Goal: Task Accomplishment & Management: Complete application form

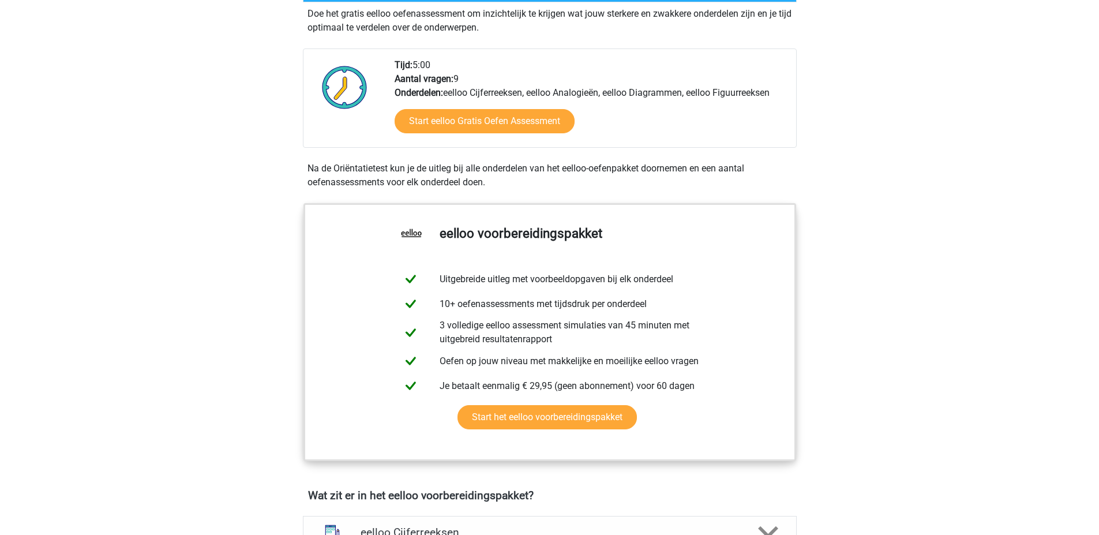
scroll to position [173, 0]
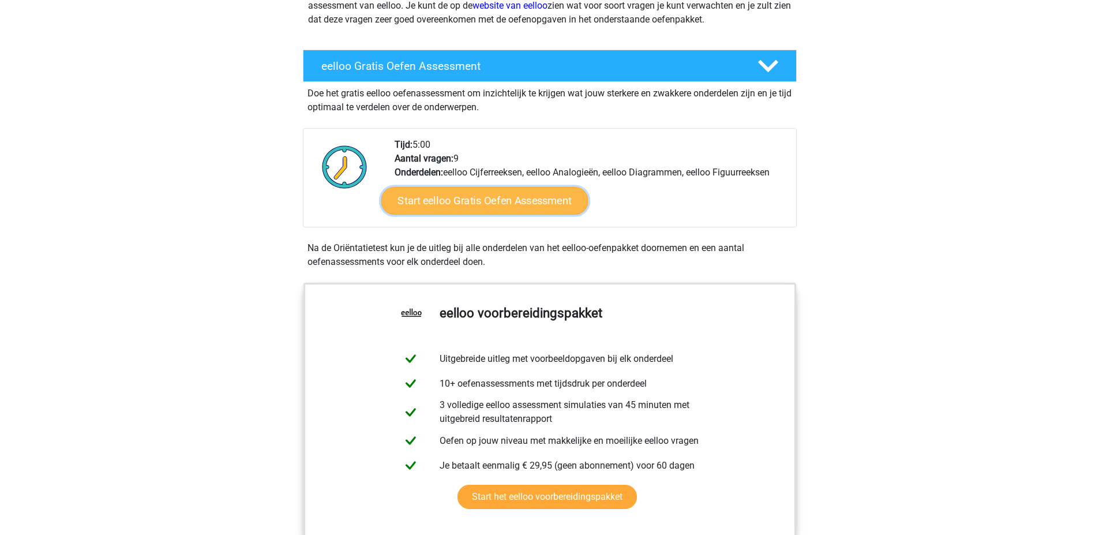
click at [448, 209] on link "Start eelloo Gratis Oefen Assessment" at bounding box center [484, 201] width 207 height 28
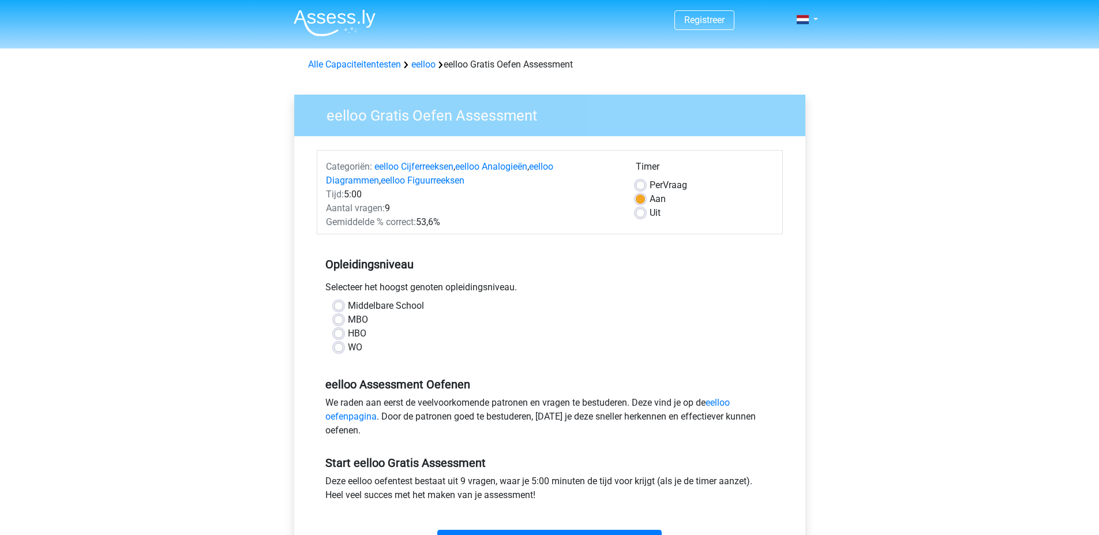
click at [658, 187] on span "Per" at bounding box center [655, 184] width 13 height 11
click at [645, 187] on input "Per Vraag" at bounding box center [640, 184] width 9 height 12
radio input "true"
click at [348, 305] on label "Middelbare School" at bounding box center [386, 306] width 76 height 14
click at [341, 305] on input "Middelbare School" at bounding box center [338, 305] width 9 height 12
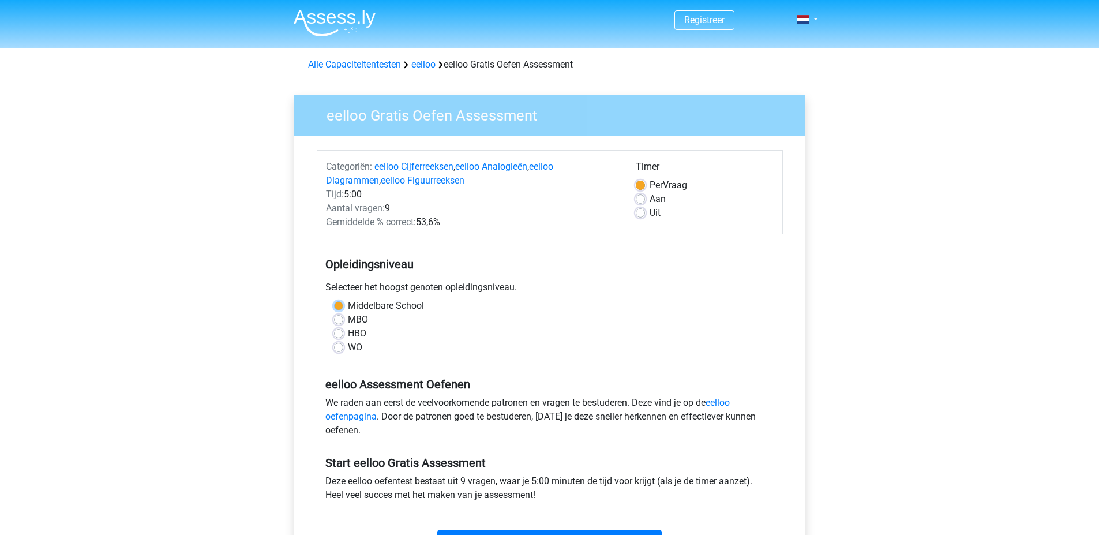
radio input "true"
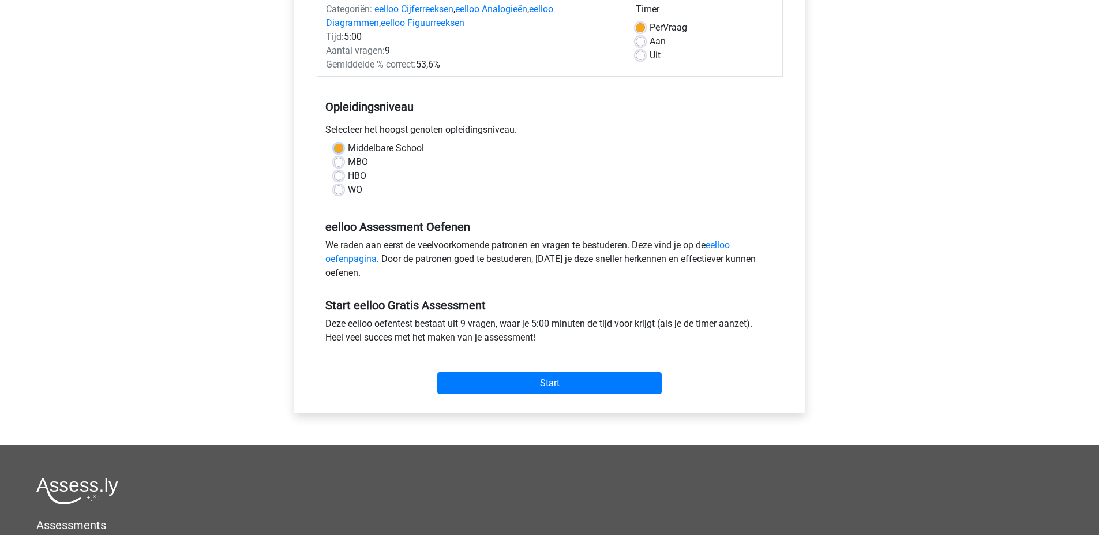
scroll to position [231, 0]
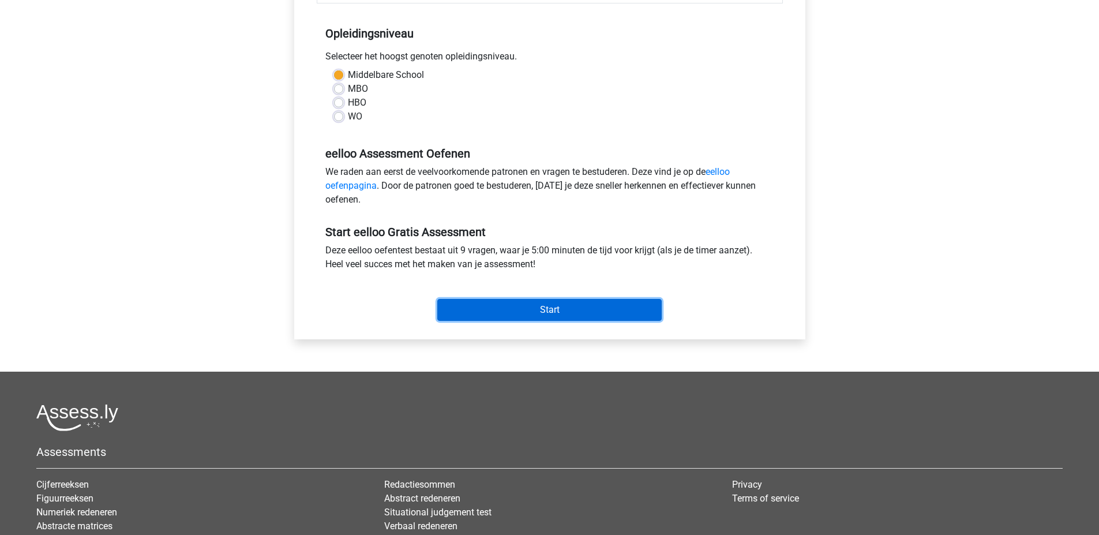
click at [518, 317] on input "Start" at bounding box center [549, 310] width 224 height 22
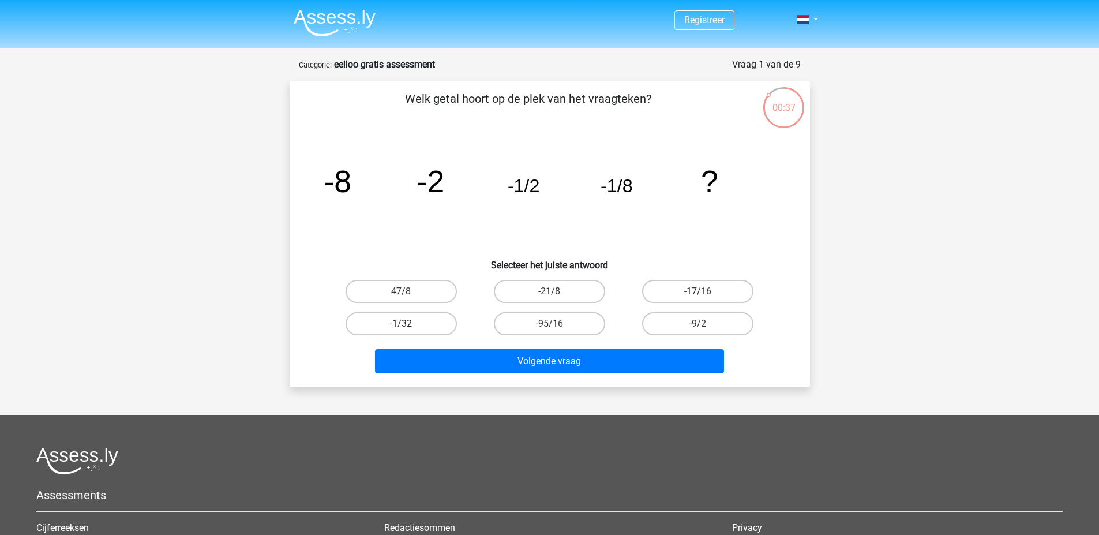
click at [428, 320] on label "-1/32" at bounding box center [400, 323] width 111 height 23
click at [408, 324] on input "-1/32" at bounding box center [404, 327] width 7 height 7
radio input "true"
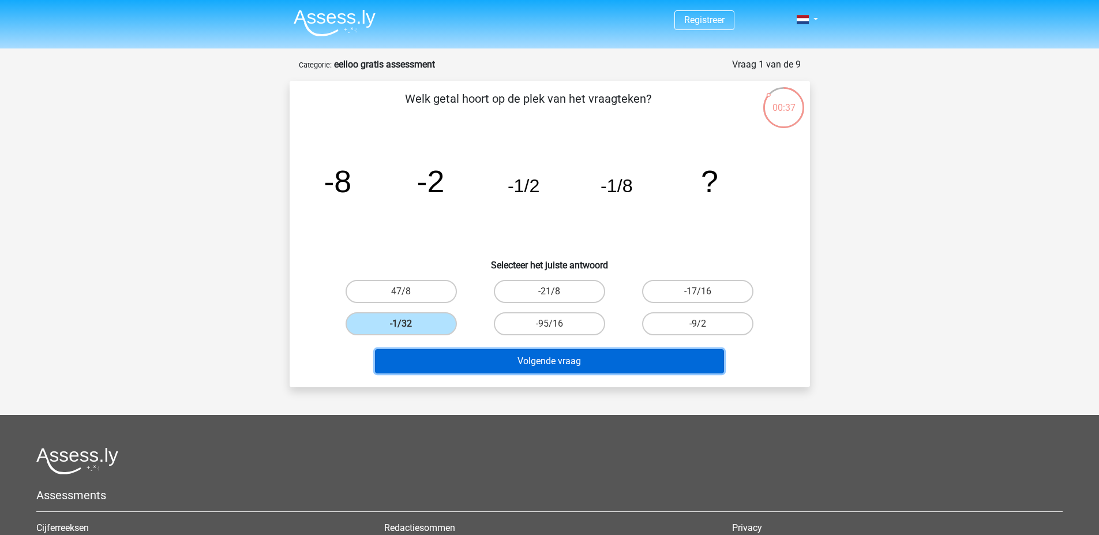
click at [479, 365] on button "Volgende vraag" at bounding box center [549, 361] width 349 height 24
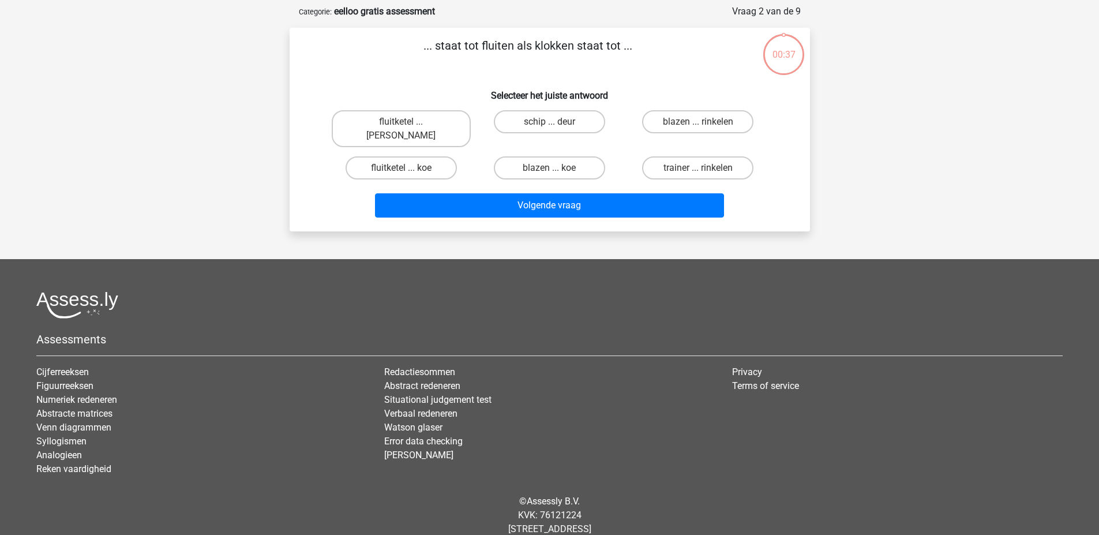
scroll to position [58, 0]
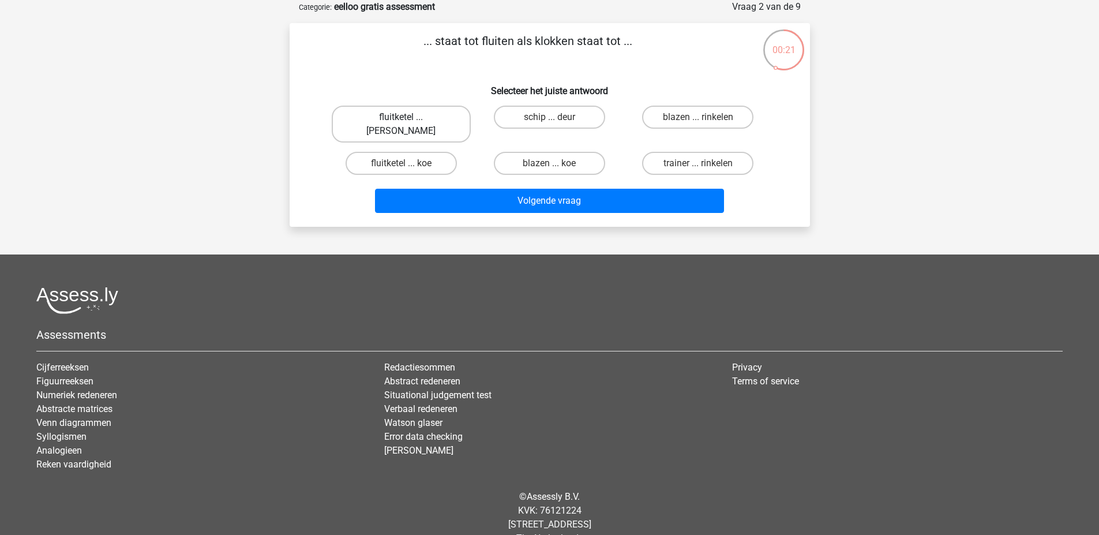
click at [430, 115] on label "fluitketel ... luiden" at bounding box center [401, 124] width 139 height 37
click at [408, 117] on input "fluitketel ... luiden" at bounding box center [404, 120] width 7 height 7
radio input "true"
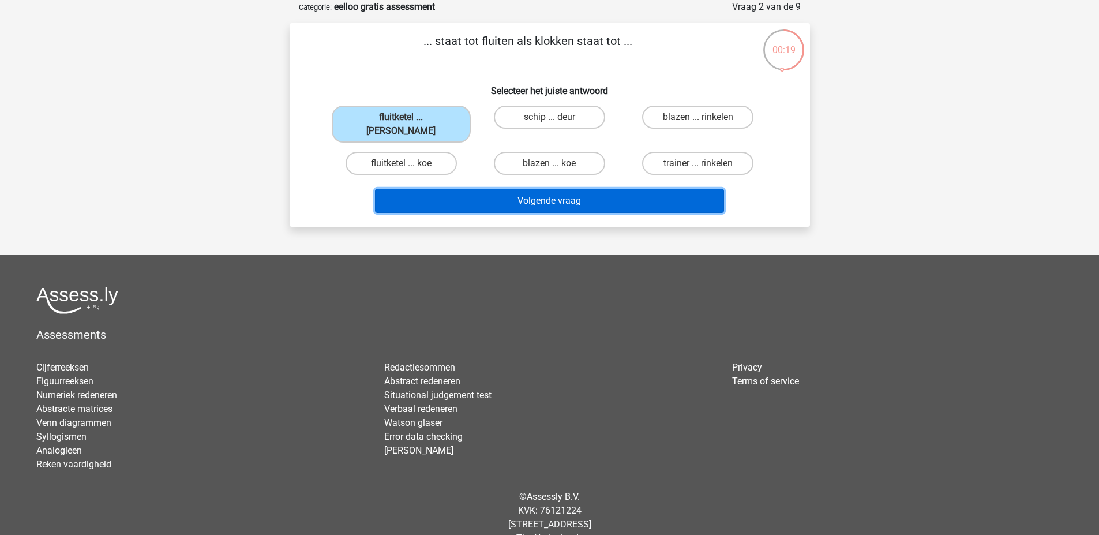
click at [486, 189] on button "Volgende vraag" at bounding box center [549, 201] width 349 height 24
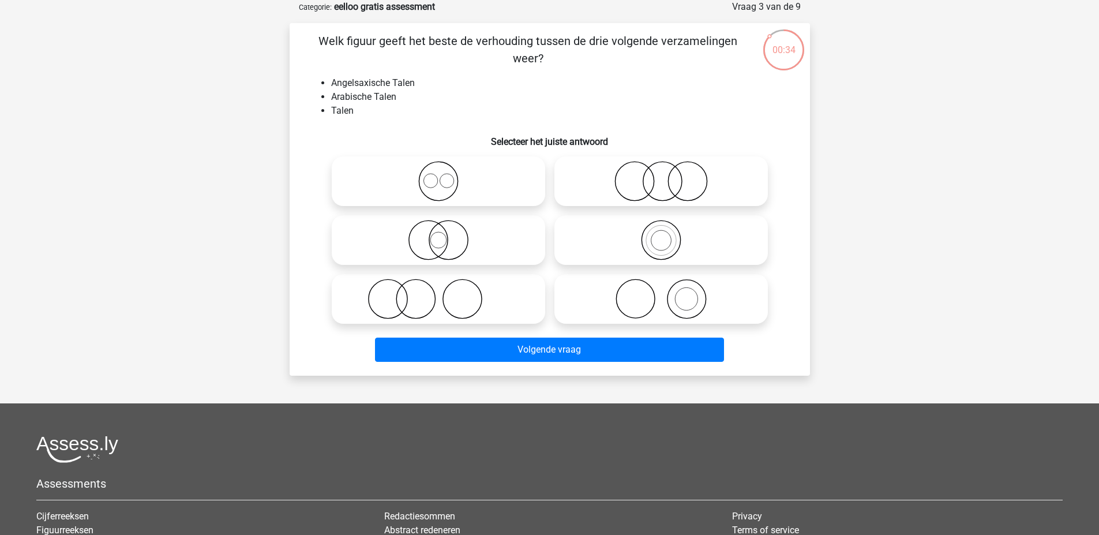
click at [498, 180] on icon at bounding box center [438, 181] width 204 height 40
click at [446, 175] on input "radio" at bounding box center [441, 171] width 7 height 7
radio input "true"
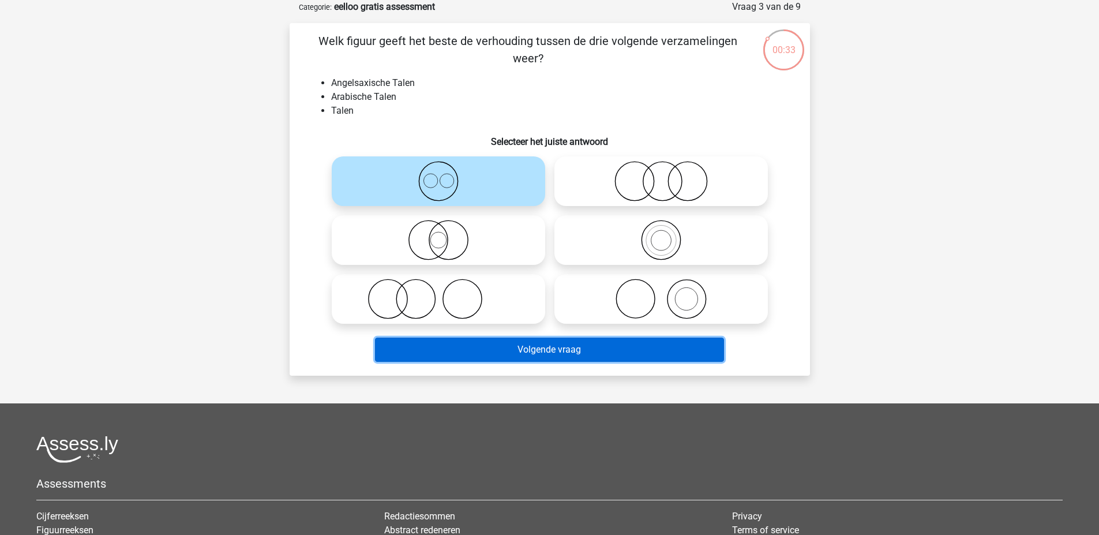
click at [569, 356] on button "Volgende vraag" at bounding box center [549, 349] width 349 height 24
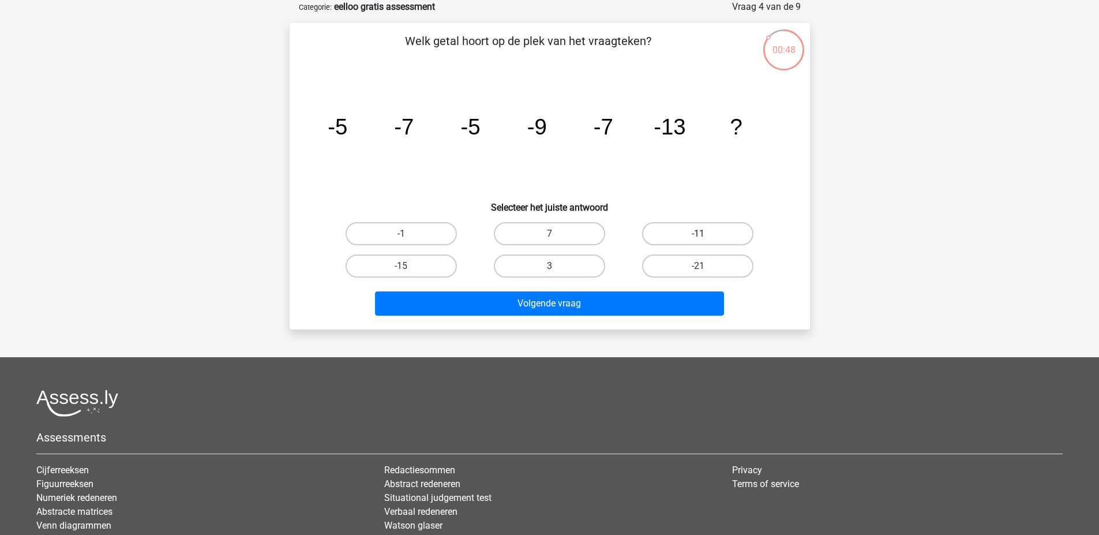
click at [652, 234] on label "-11" at bounding box center [697, 233] width 111 height 23
click at [698, 234] on input "-11" at bounding box center [701, 237] width 7 height 7
radio input "true"
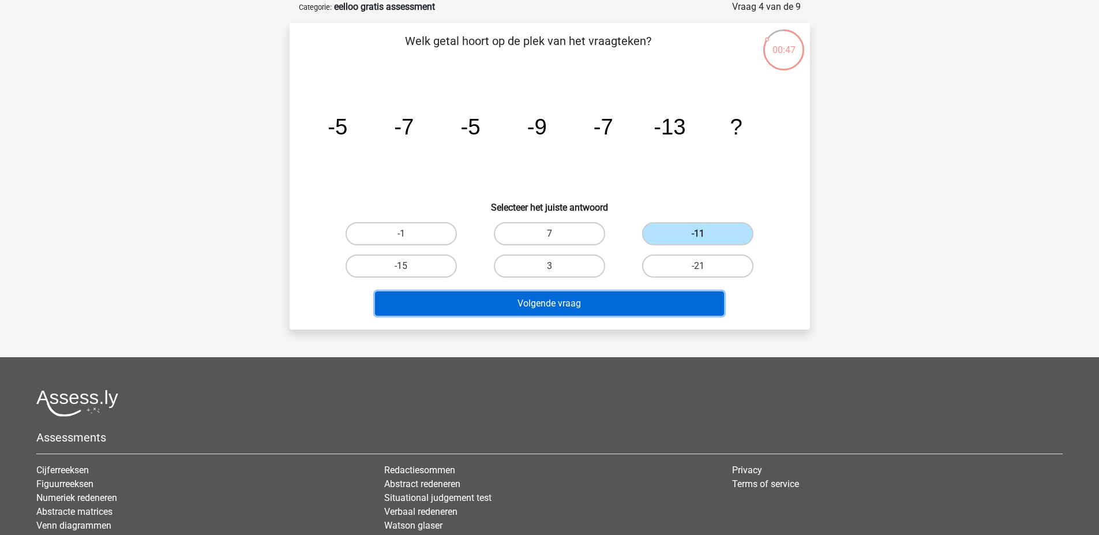
click at [599, 303] on button "Volgende vraag" at bounding box center [549, 303] width 349 height 24
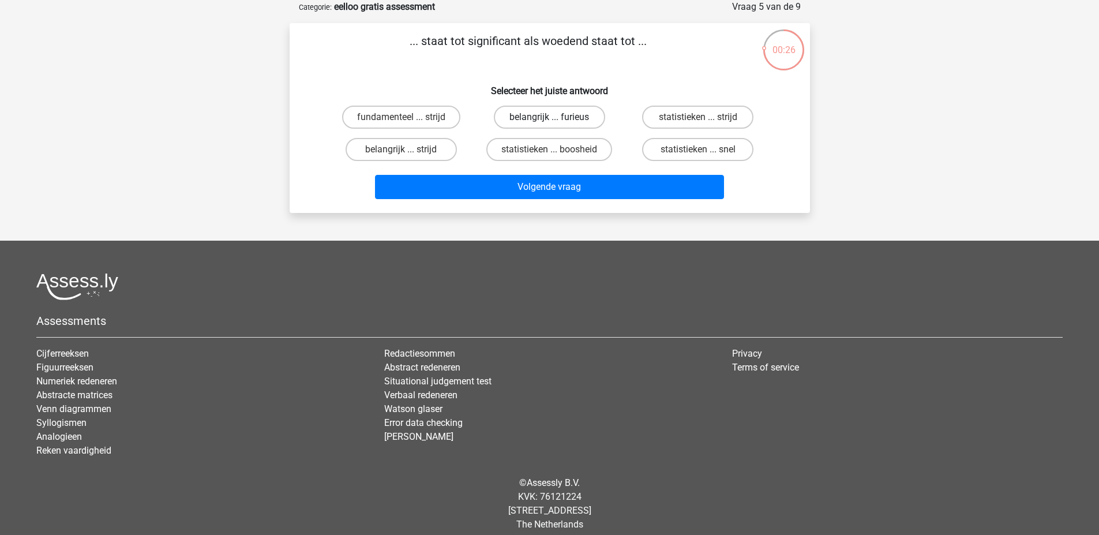
click at [591, 115] on label "belangrijk ... furieus" at bounding box center [549, 117] width 111 height 23
click at [557, 117] on input "belangrijk ... furieus" at bounding box center [552, 120] width 7 height 7
radio input "true"
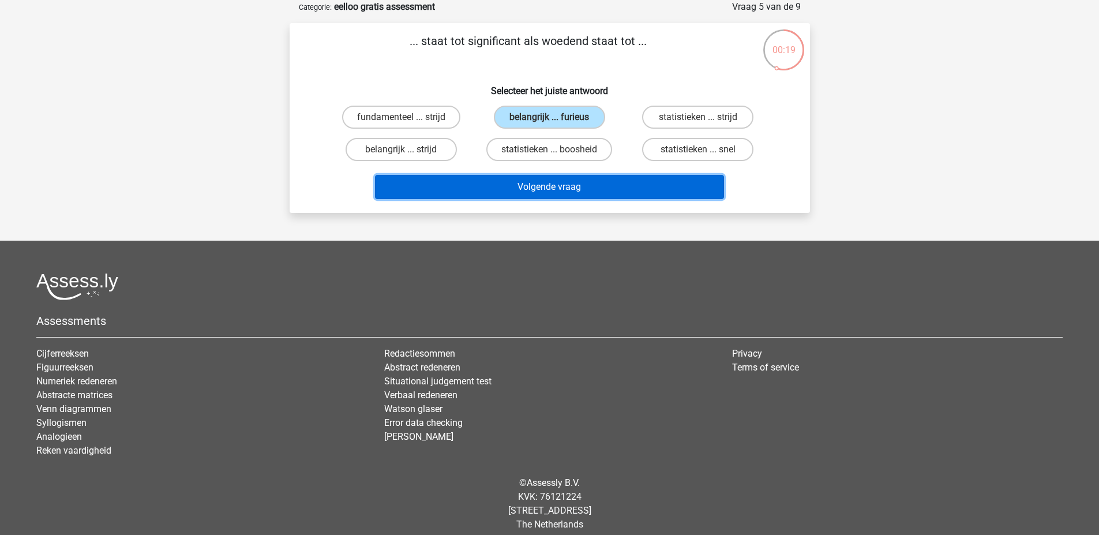
click at [586, 185] on button "Volgende vraag" at bounding box center [549, 187] width 349 height 24
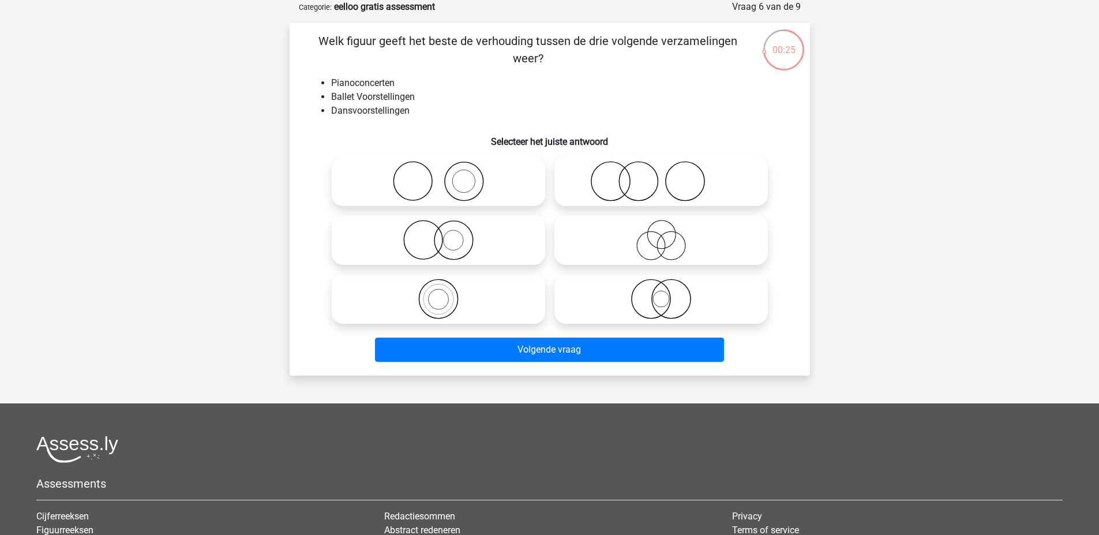
click at [617, 170] on icon at bounding box center [661, 181] width 204 height 40
click at [661, 170] on input "radio" at bounding box center [664, 171] width 7 height 7
radio input "true"
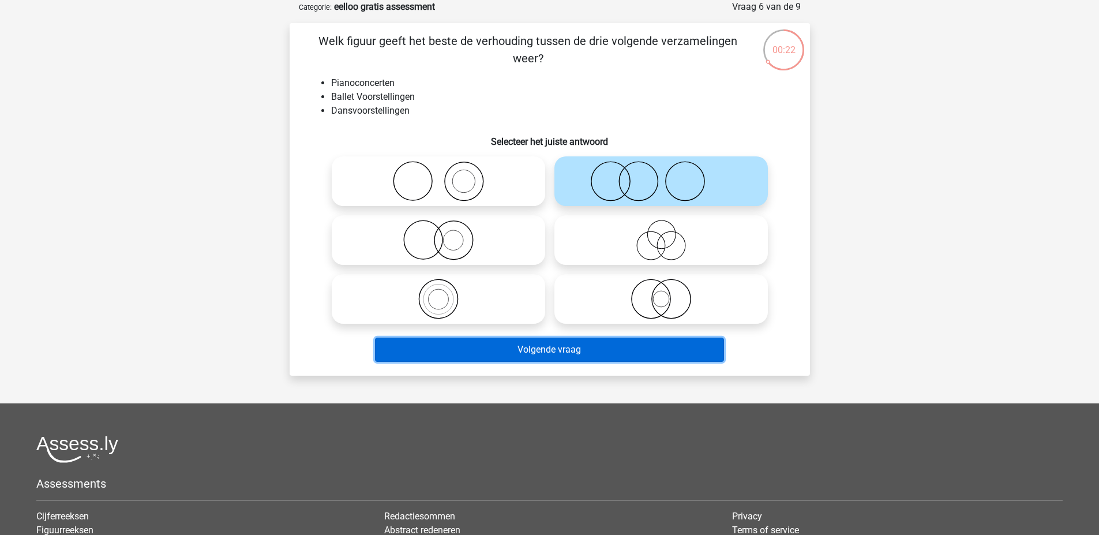
click at [581, 340] on button "Volgende vraag" at bounding box center [549, 349] width 349 height 24
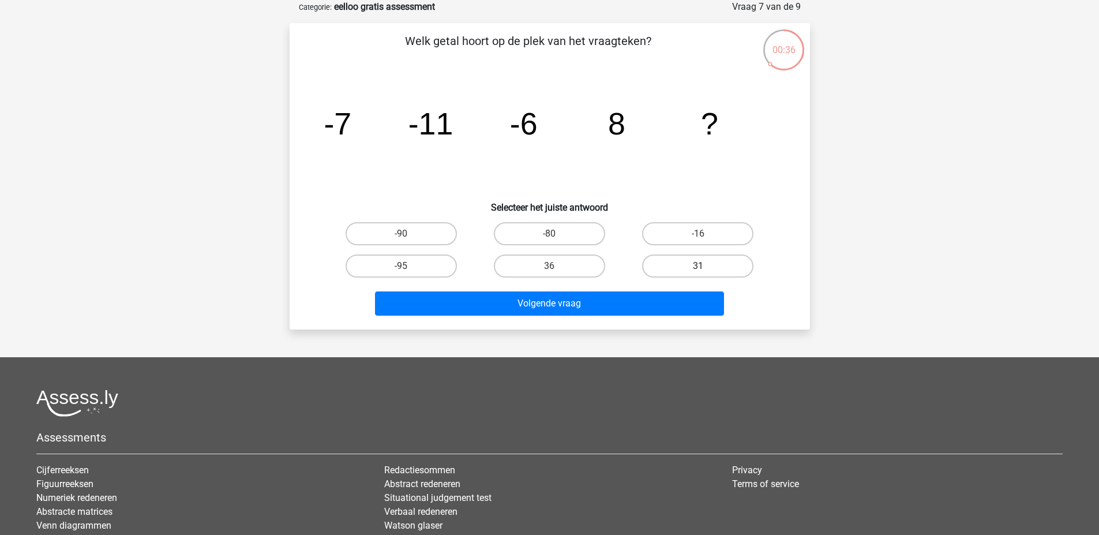
click at [732, 265] on label "31" at bounding box center [697, 265] width 111 height 23
click at [705, 266] on input "31" at bounding box center [701, 269] width 7 height 7
radio input "true"
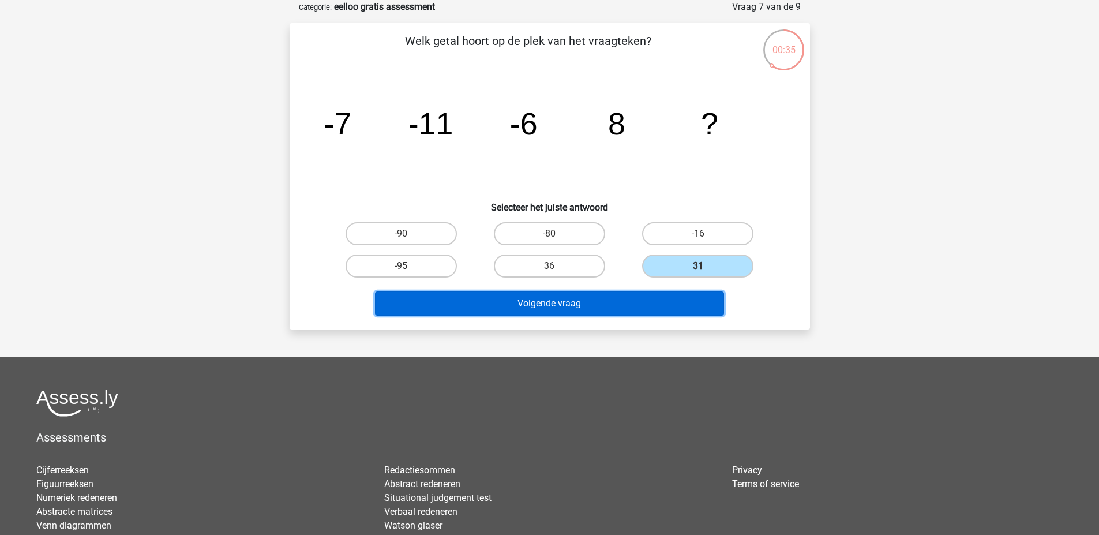
click at [687, 299] on button "Volgende vraag" at bounding box center [549, 303] width 349 height 24
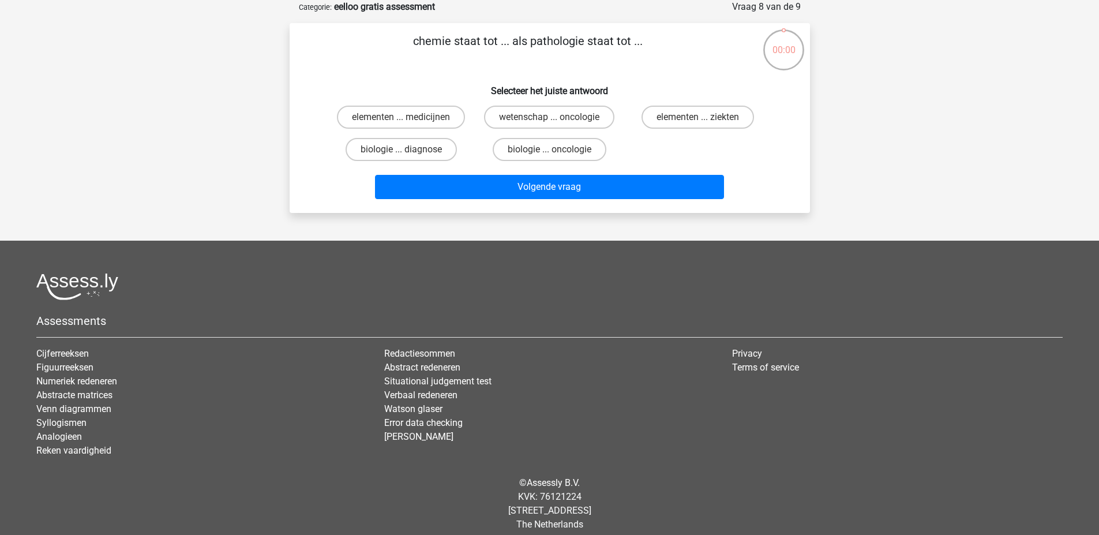
scroll to position [58, 0]
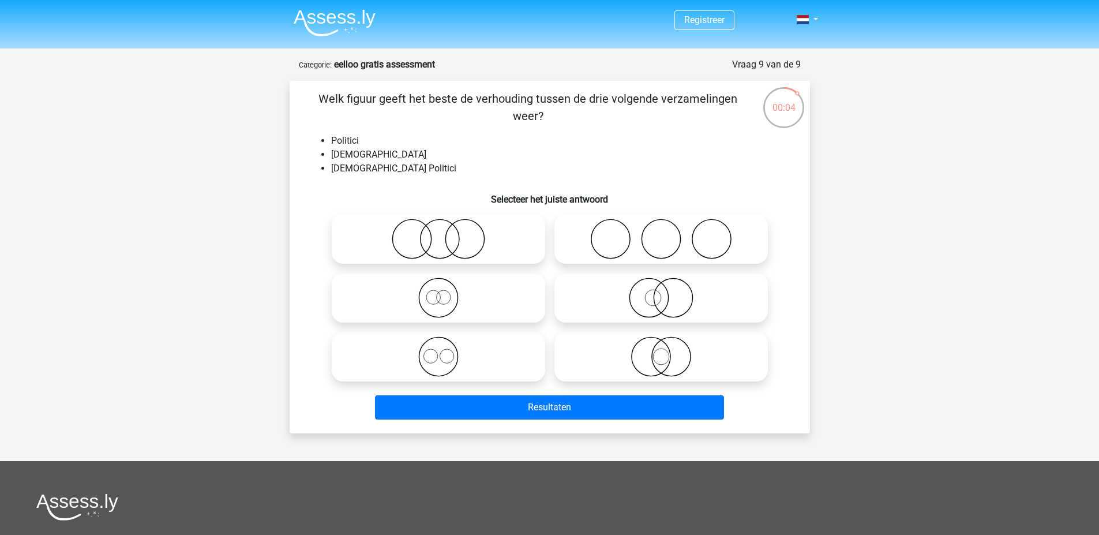
click at [630, 359] on icon at bounding box center [661, 356] width 204 height 40
click at [661, 351] on input "radio" at bounding box center [664, 346] width 7 height 7
radio input "true"
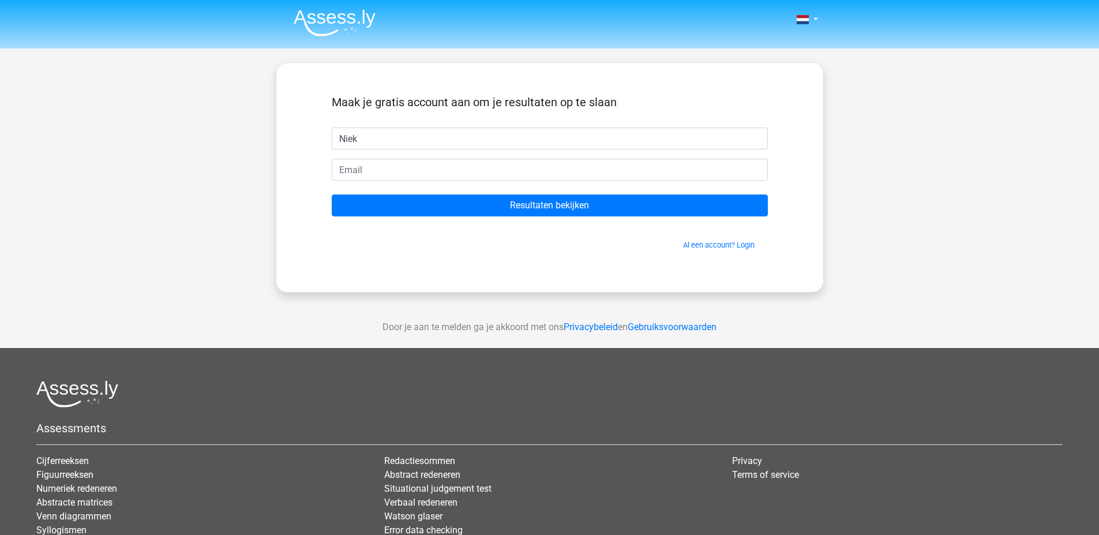
type input "Niek"
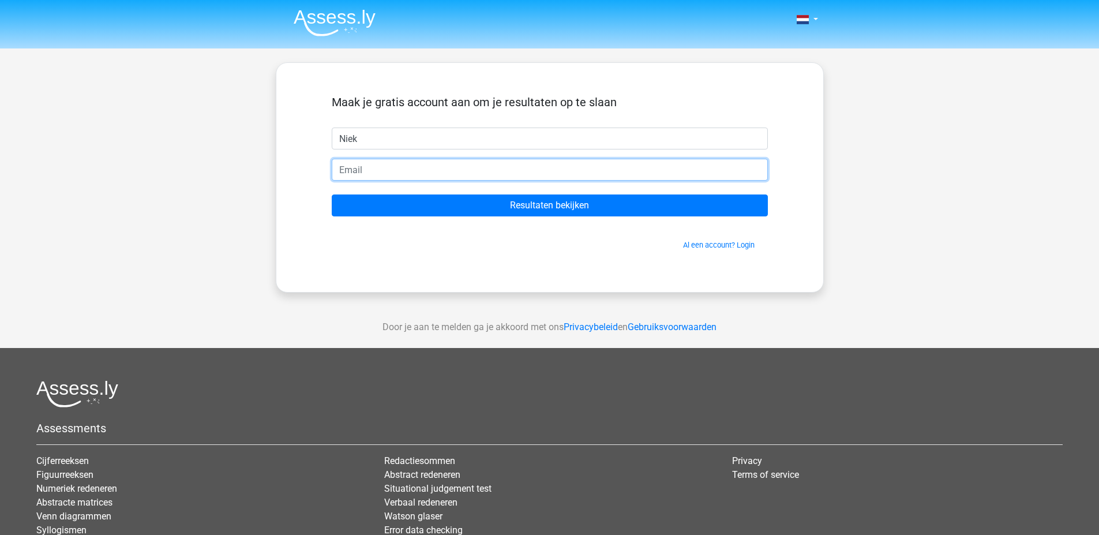
type input "K"
type input "[EMAIL_ADDRESS][DOMAIN_NAME]"
click at [332, 194] on input "Resultaten bekijken" at bounding box center [550, 205] width 436 height 22
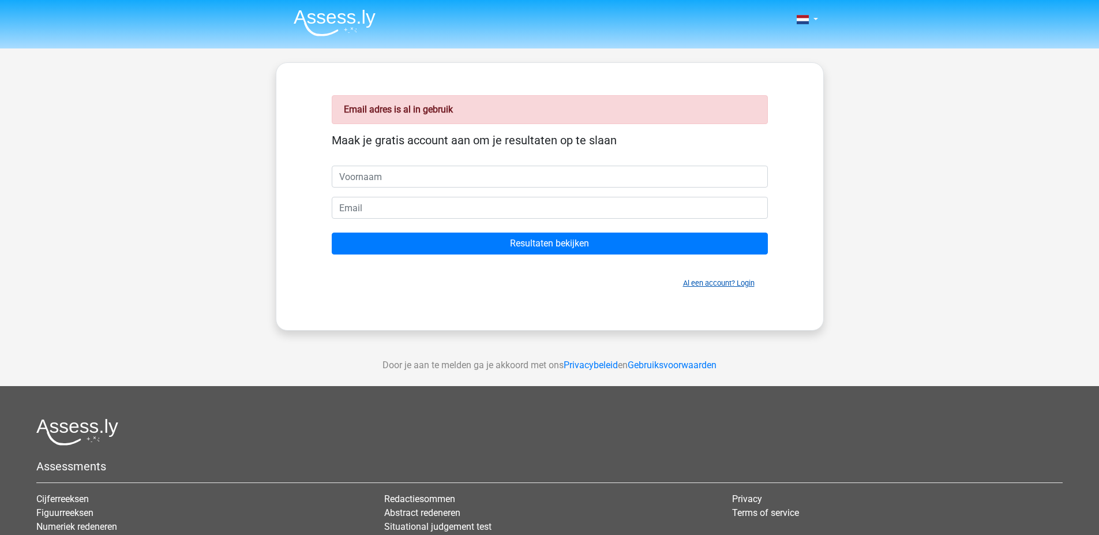
click at [725, 281] on link "Al een account? Login" at bounding box center [719, 283] width 72 height 9
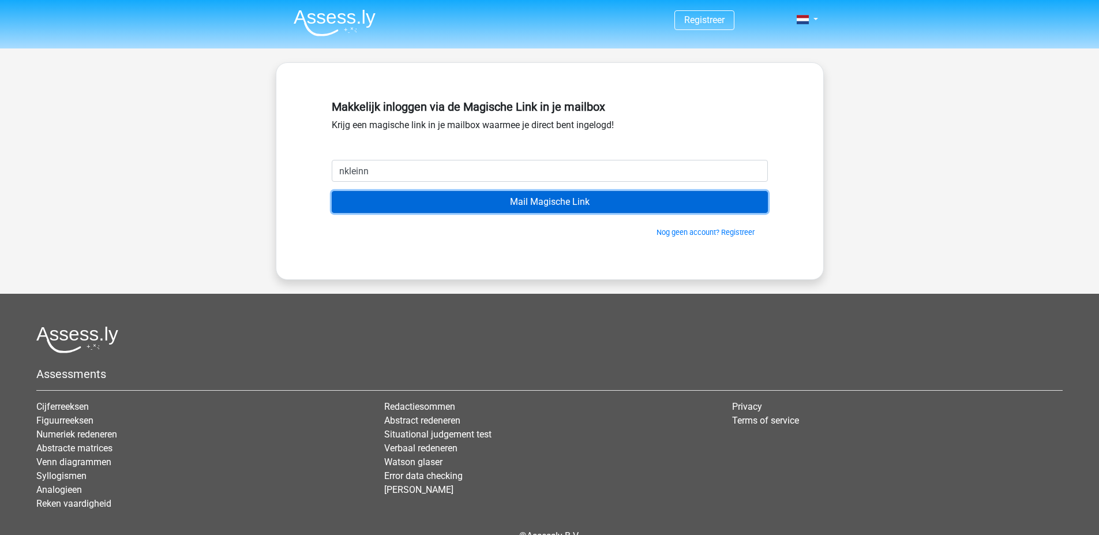
click at [419, 191] on input "Mail Magische Link" at bounding box center [550, 202] width 436 height 22
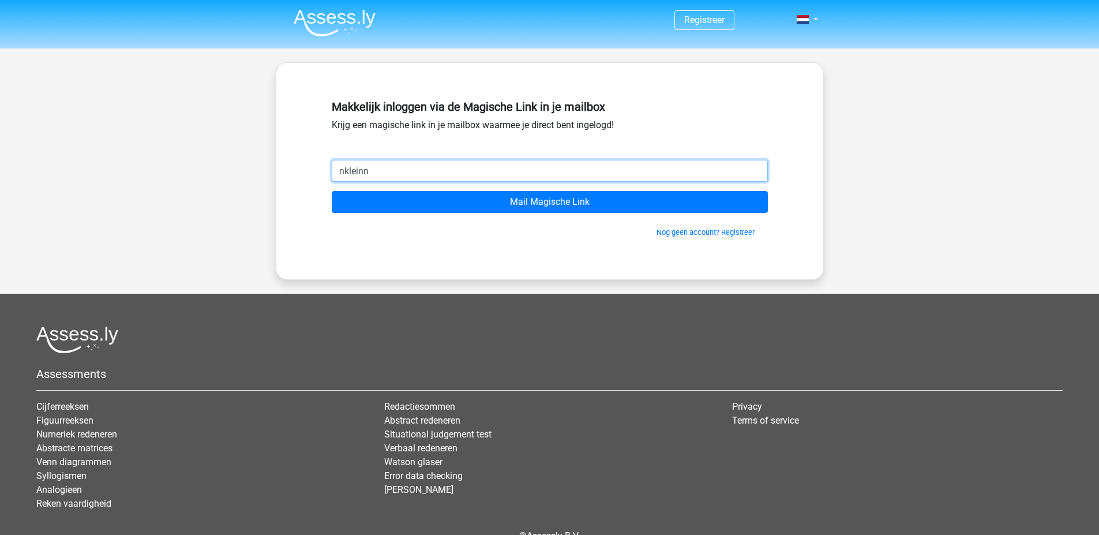
click at [433, 170] on input "nkleinn" at bounding box center [550, 171] width 436 height 22
type input "nkleinnagel@gmail.com"
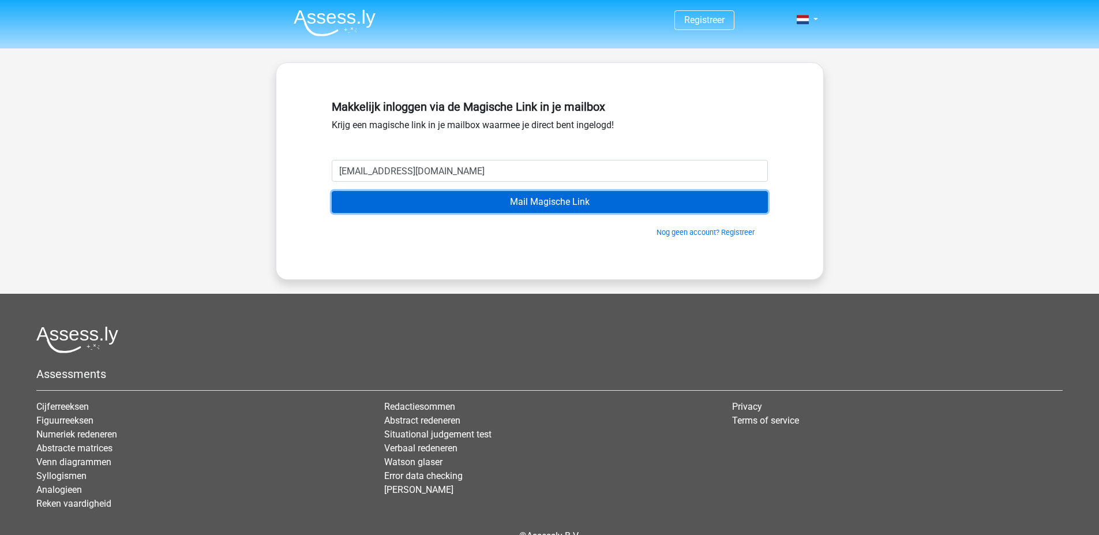
click at [349, 203] on input "Mail Magische Link" at bounding box center [550, 202] width 436 height 22
